Goal: Task Accomplishment & Management: Manage account settings

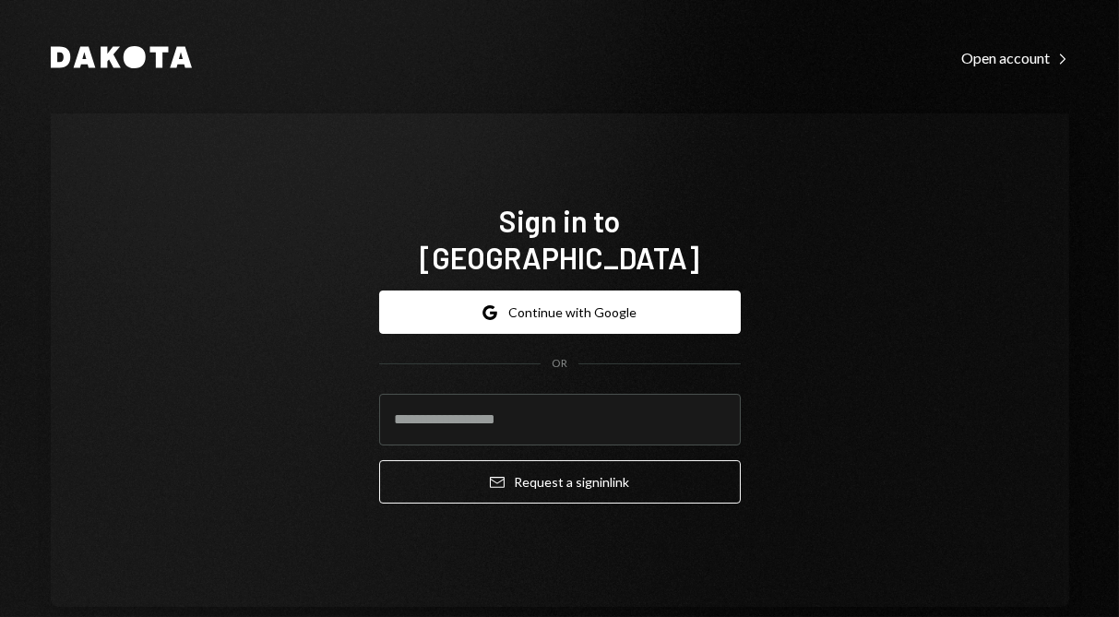
click at [460, 291] on button "Google Continue with Google" at bounding box center [560, 312] width 362 height 43
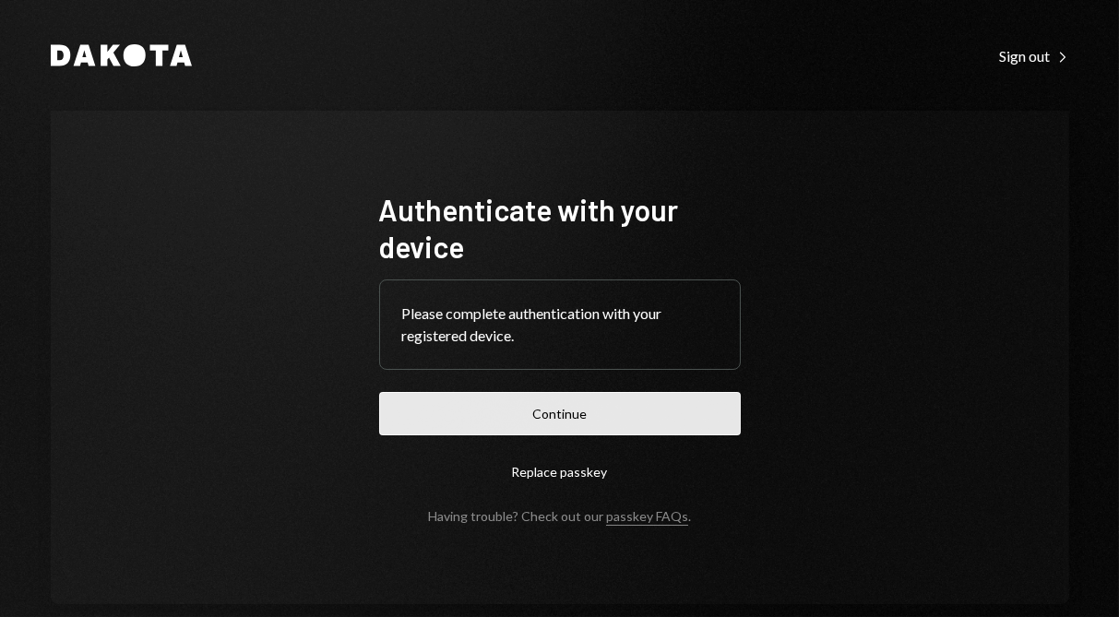
click at [528, 416] on button "Continue" at bounding box center [560, 413] width 362 height 43
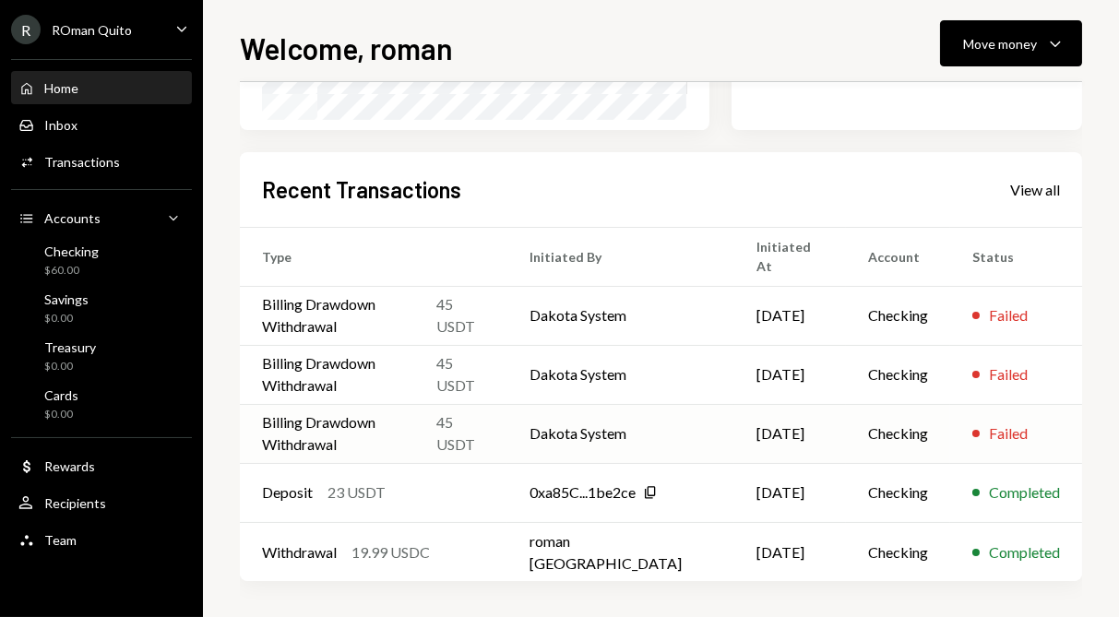
scroll to position [406, 0]
click at [870, 427] on td "Checking" at bounding box center [898, 433] width 104 height 59
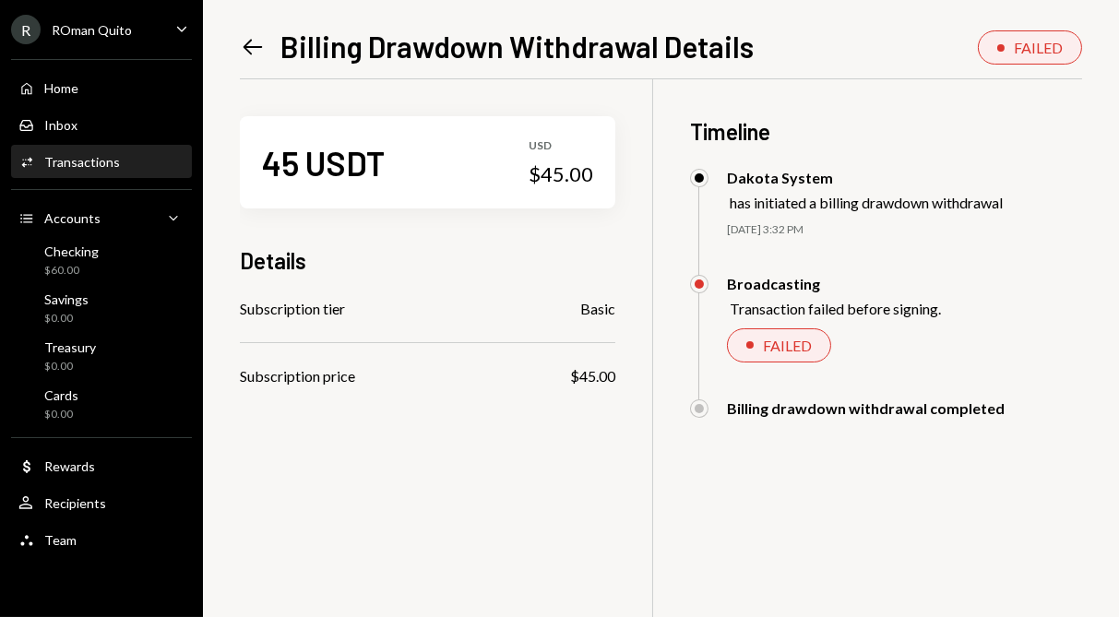
click at [258, 46] on icon at bounding box center [252, 47] width 19 height 16
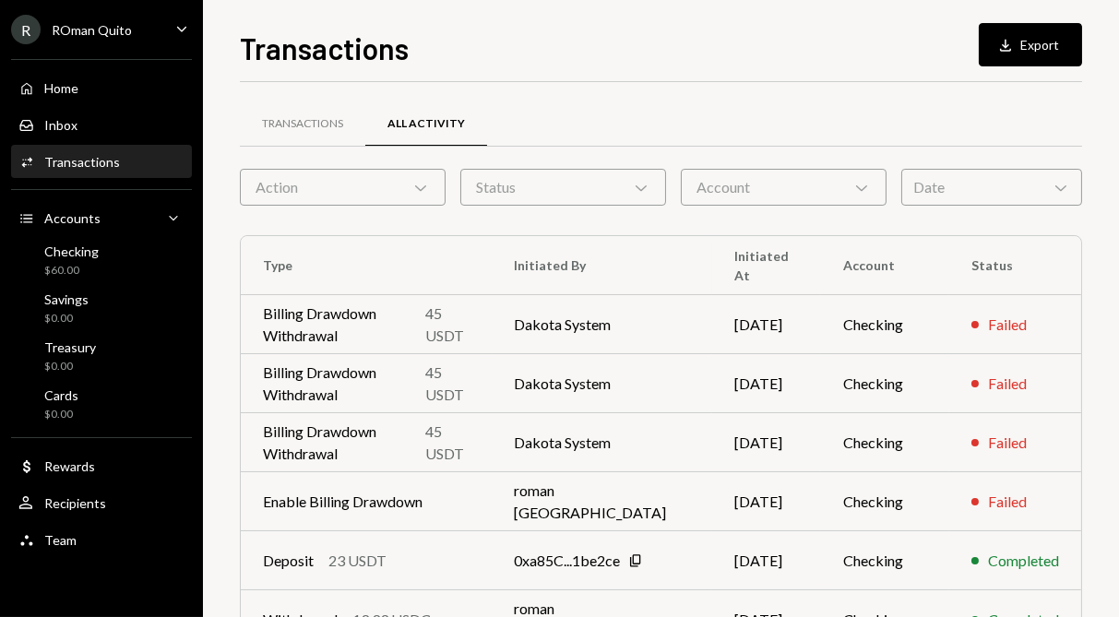
click at [108, 36] on div "ROman Quito" at bounding box center [92, 30] width 80 height 16
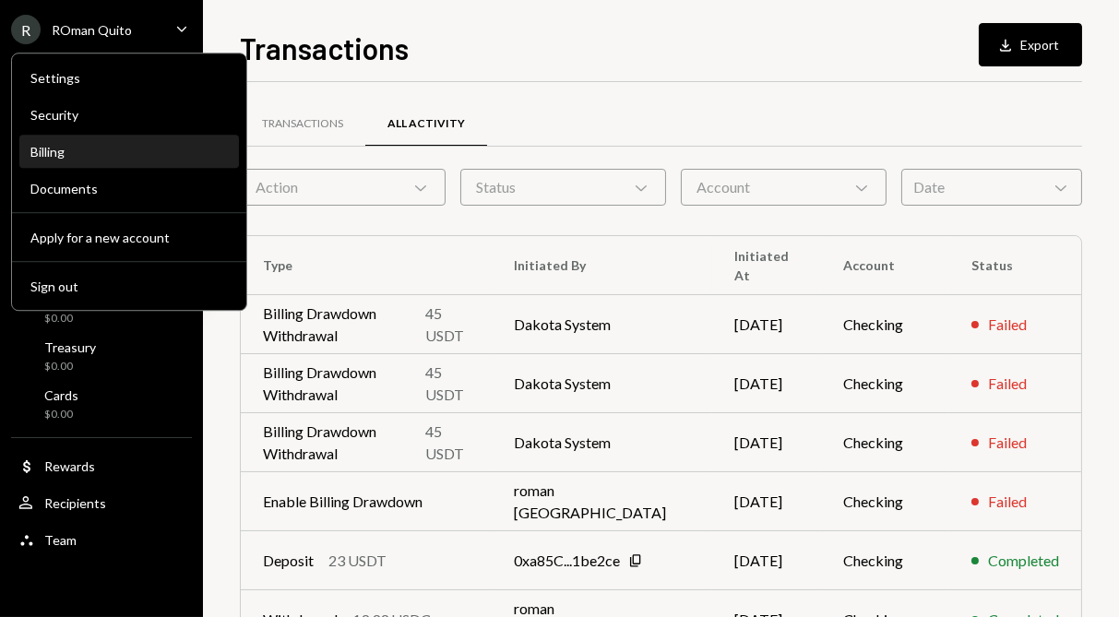
click at [56, 144] on div "Billing" at bounding box center [128, 152] width 197 height 16
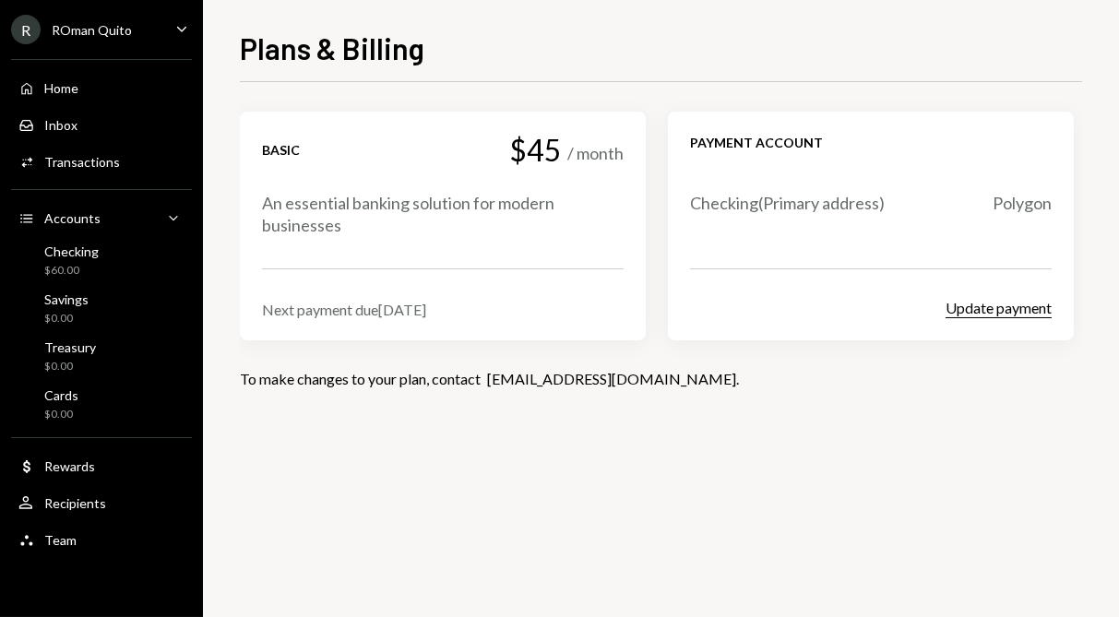
click at [996, 314] on button "Update payment" at bounding box center [998, 308] width 106 height 19
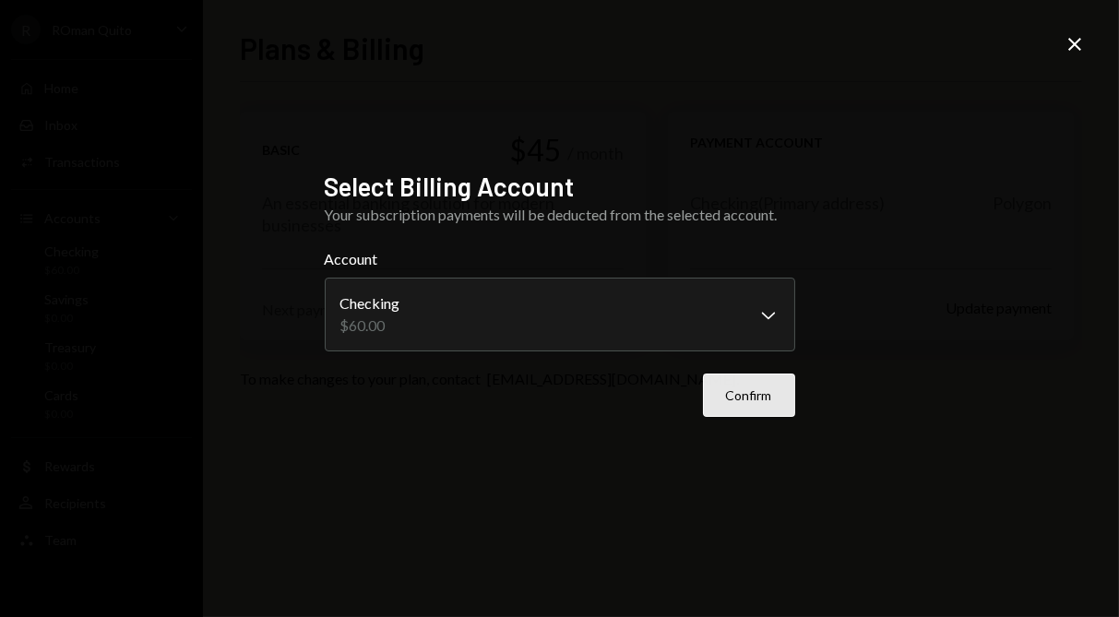
click at [730, 397] on button "Confirm" at bounding box center [749, 395] width 92 height 43
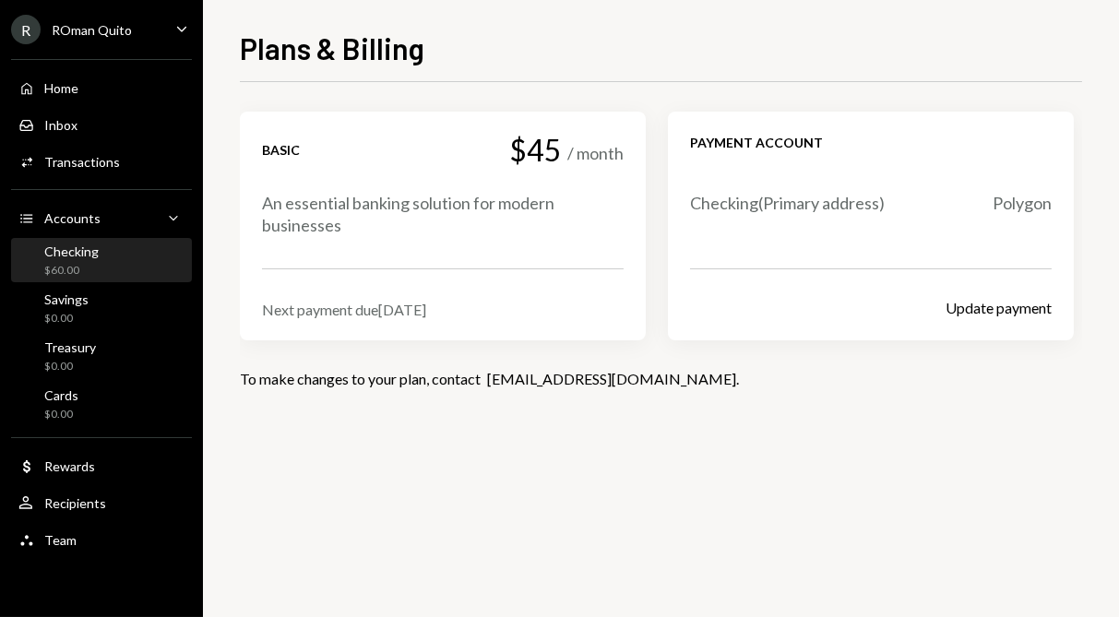
click at [90, 256] on div "Checking" at bounding box center [71, 251] width 54 height 16
